Goal: Task Accomplishment & Management: Complete application form

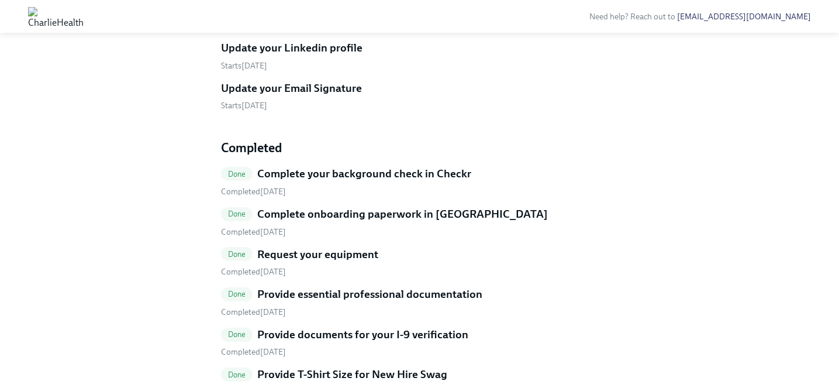
scroll to position [618, 0]
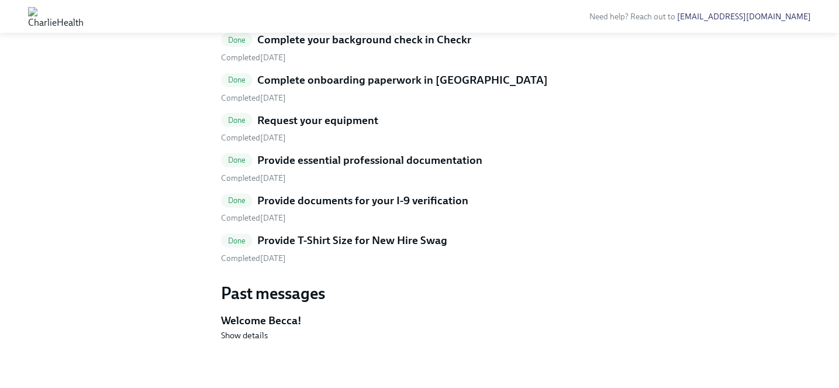
click at [398, 264] on div "Done Complete your background check in Checkr Completed [DATE] Done Complete on…" at bounding box center [420, 148] width 398 height 232
click at [399, 248] on h5 "Provide T-Shirt Size for New Hire Swag" at bounding box center [352, 240] width 190 height 15
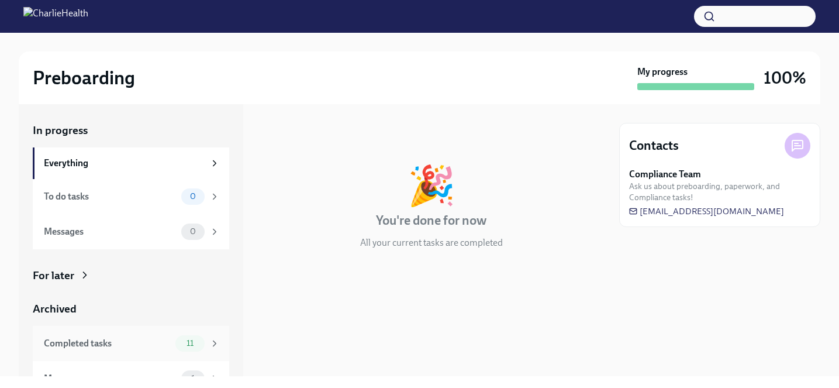
click at [196, 337] on div "11" at bounding box center [189, 343] width 29 height 16
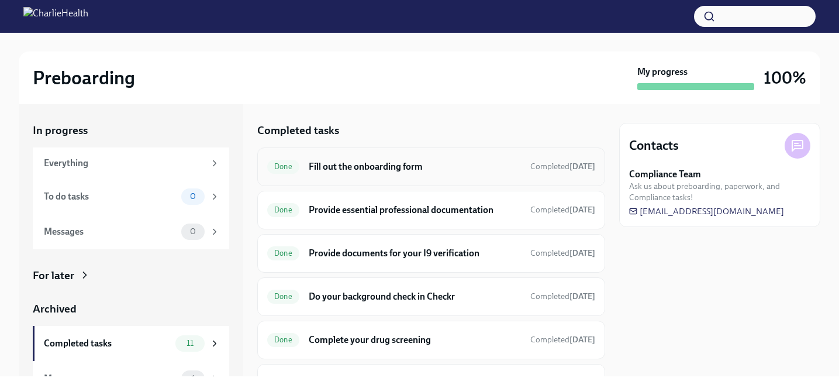
click at [340, 164] on h6 "Fill out the onboarding form" at bounding box center [415, 166] width 212 height 13
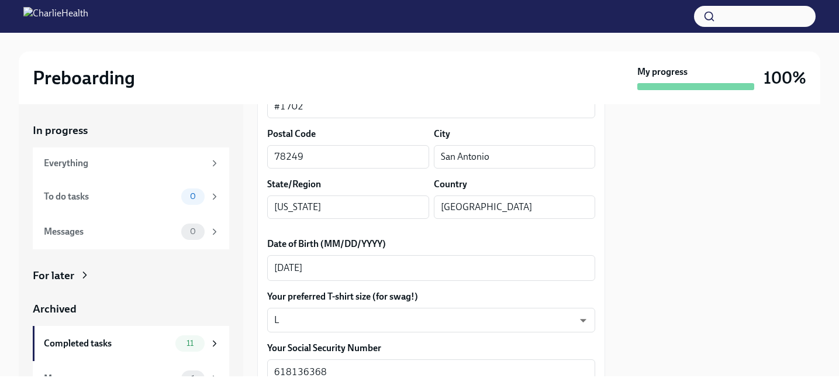
scroll to position [450, 0]
